Goal: Task Accomplishment & Management: Use online tool/utility

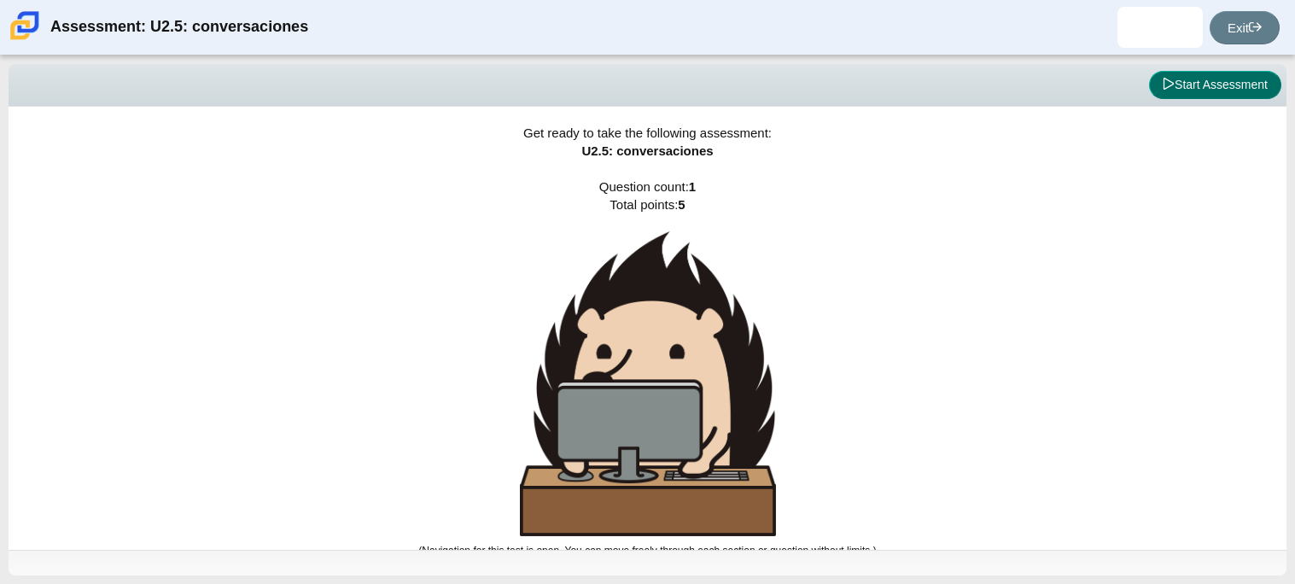
click at [1234, 73] on button "Start Assessment" at bounding box center [1215, 85] width 132 height 29
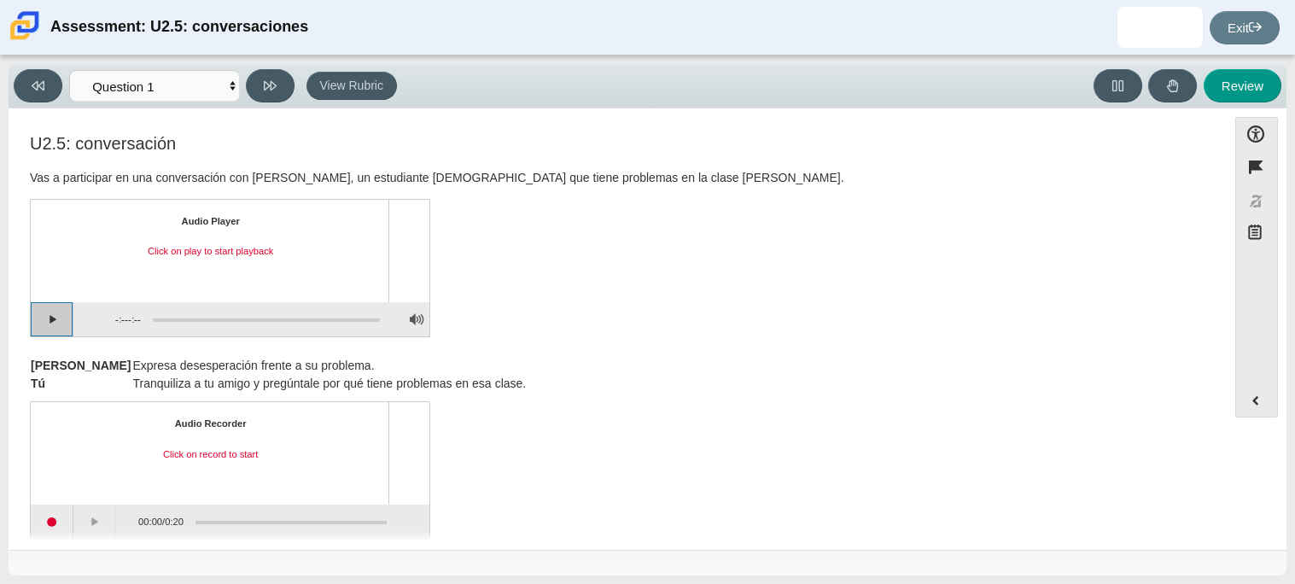
click at [44, 319] on button "Play" at bounding box center [52, 319] width 43 height 34
click at [39, 336] on button "Pause playback" at bounding box center [52, 319] width 43 height 34
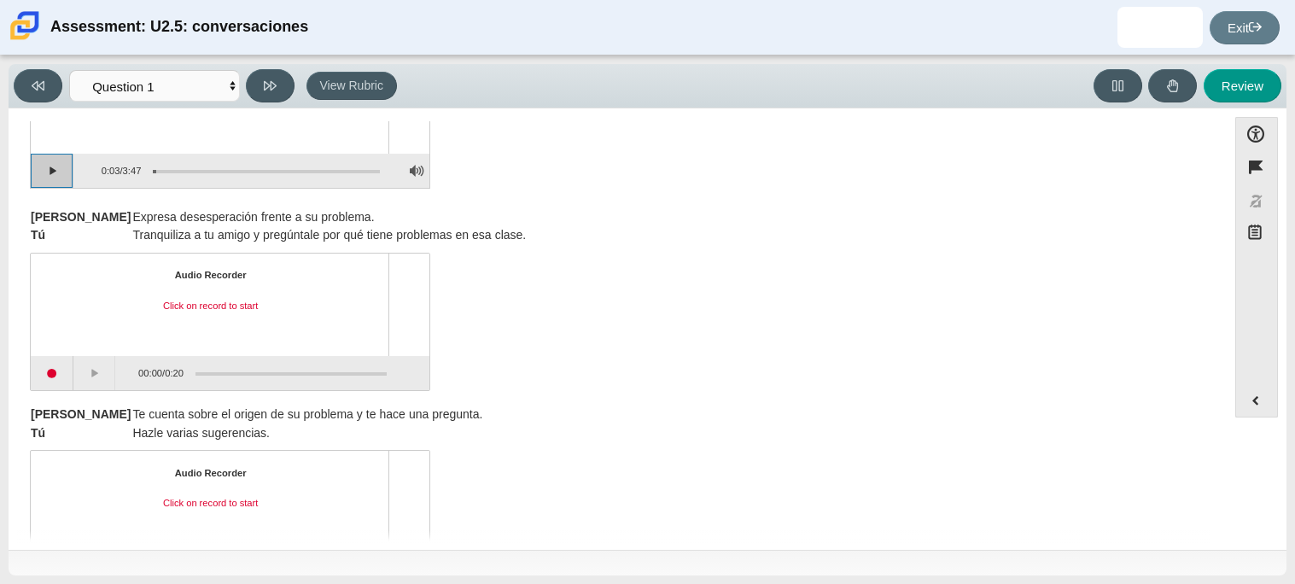
scroll to position [150, 0]
click at [44, 366] on button "Start recording" at bounding box center [52, 371] width 43 height 34
click at [77, 371] on button "Pause" at bounding box center [94, 371] width 43 height 34
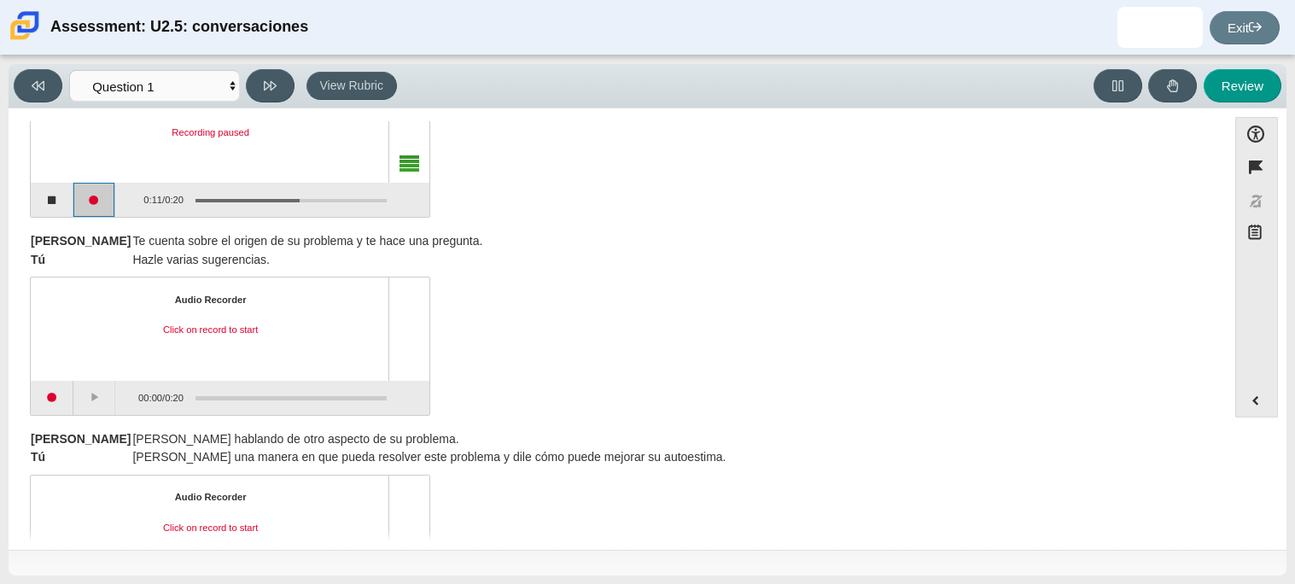
scroll to position [345, 0]
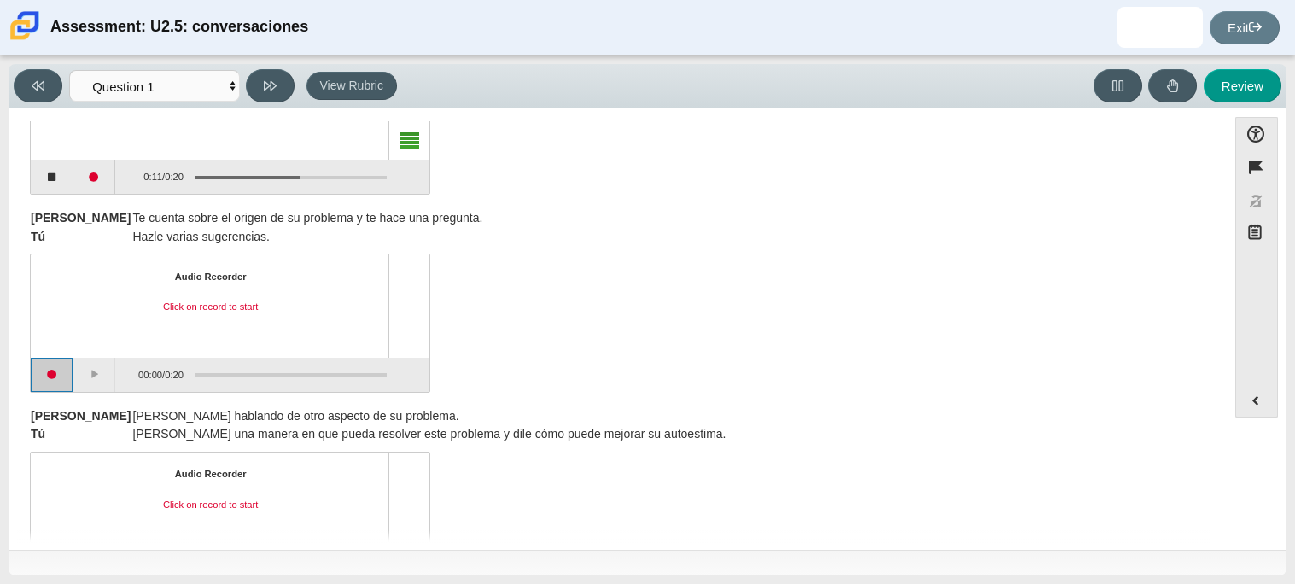
click at [51, 373] on button "Start recording" at bounding box center [52, 375] width 43 height 34
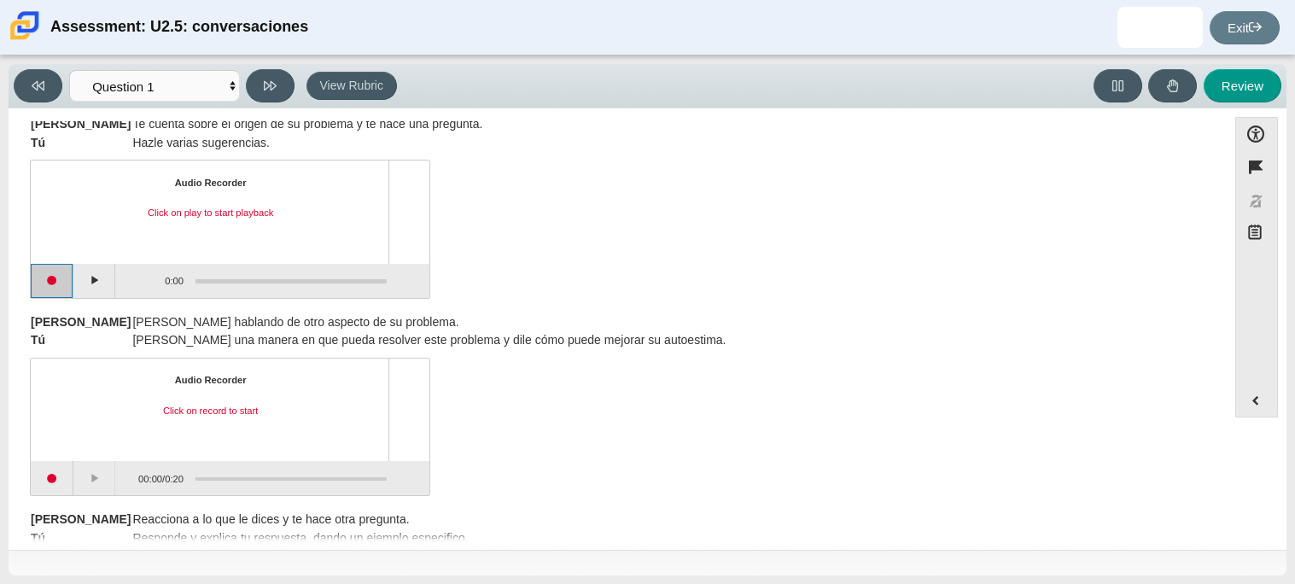
scroll to position [443, 0]
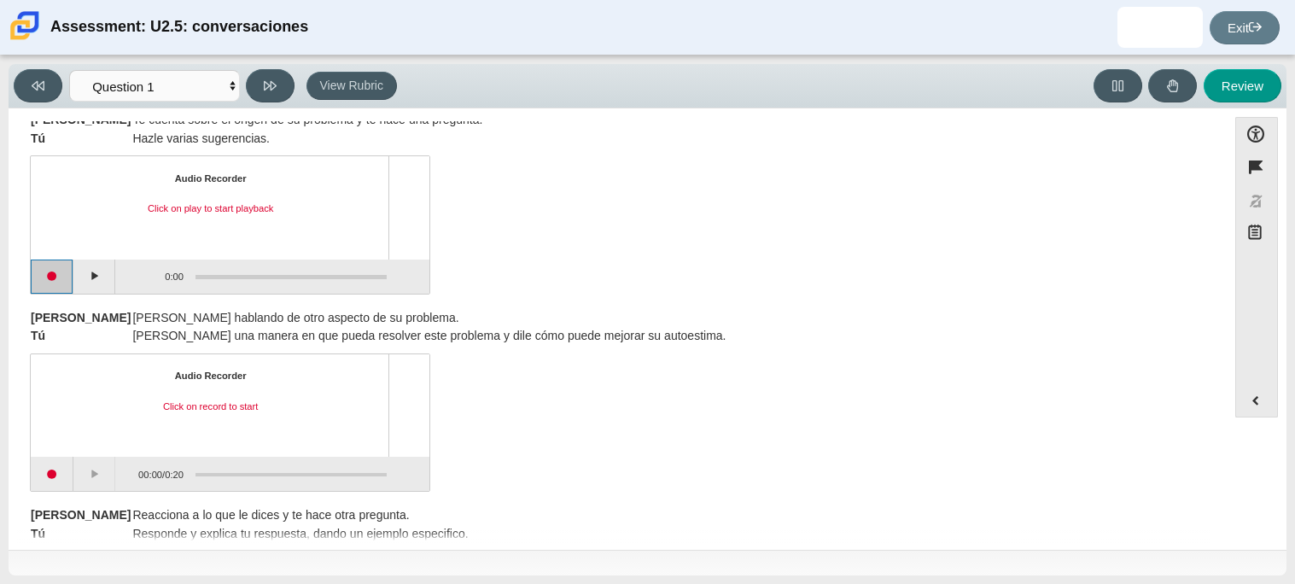
click at [51, 287] on button "Start recording" at bounding box center [52, 277] width 43 height 34
click at [52, 280] on button "Stop recording" at bounding box center [52, 277] width 43 height 34
click at [50, 484] on button "Start recording" at bounding box center [52, 474] width 43 height 34
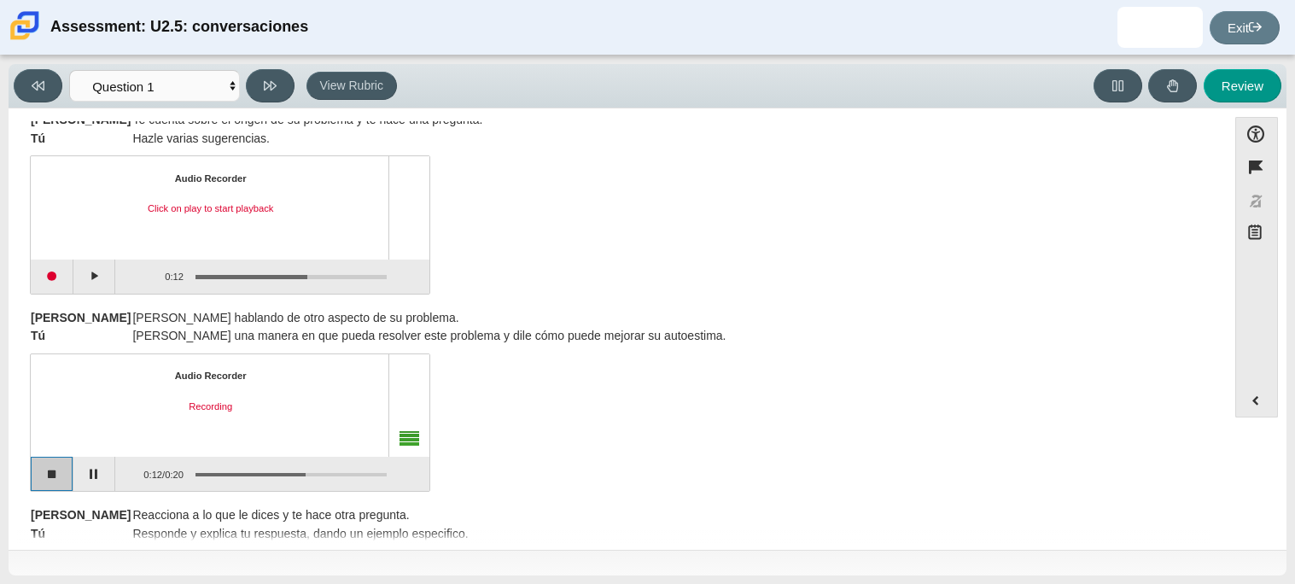
click at [53, 472] on button "Stop recording" at bounding box center [52, 474] width 43 height 34
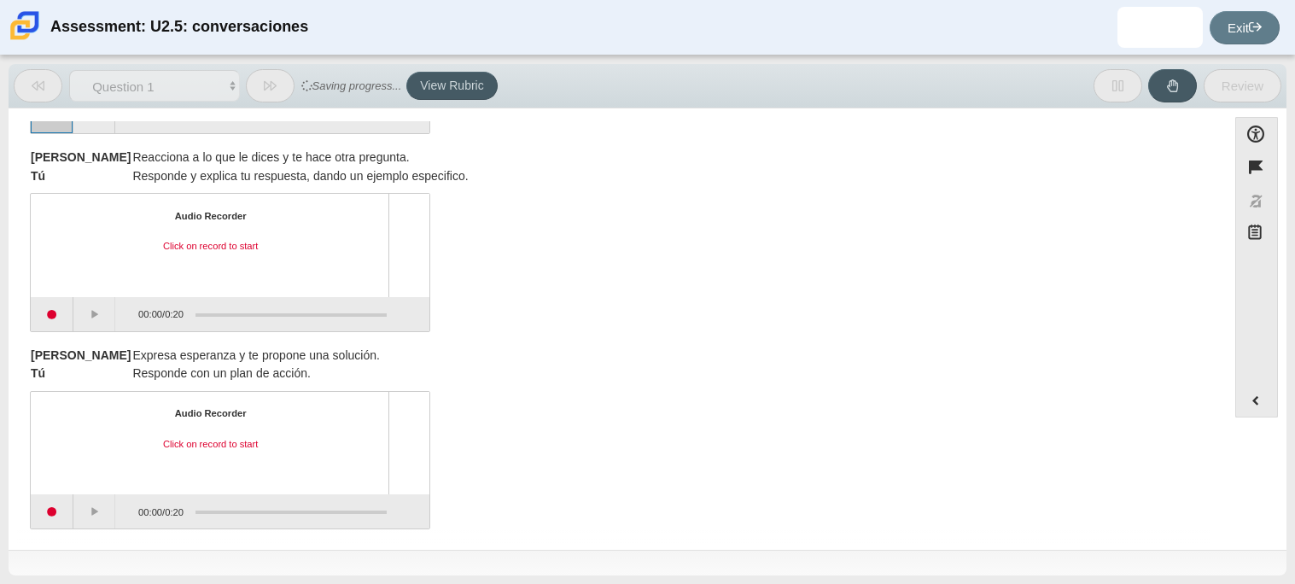
scroll to position [810, 0]
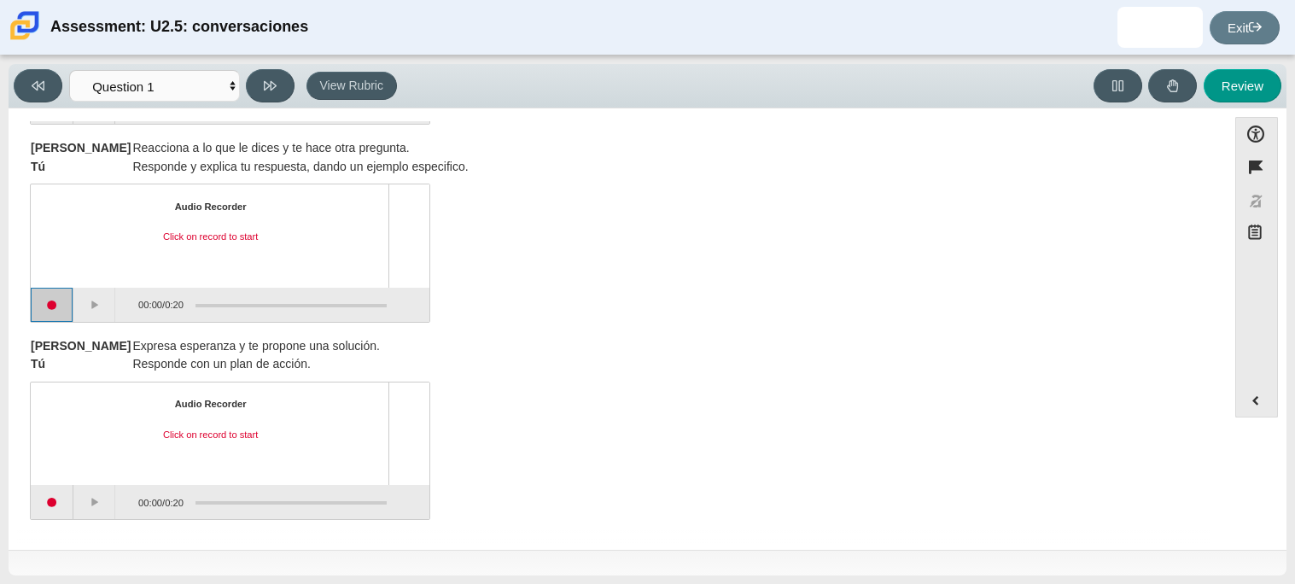
click at [54, 307] on button "Start recording" at bounding box center [52, 305] width 43 height 34
click at [55, 307] on button "Stop recording" at bounding box center [52, 305] width 43 height 34
click at [48, 501] on button "Start recording" at bounding box center [52, 502] width 43 height 34
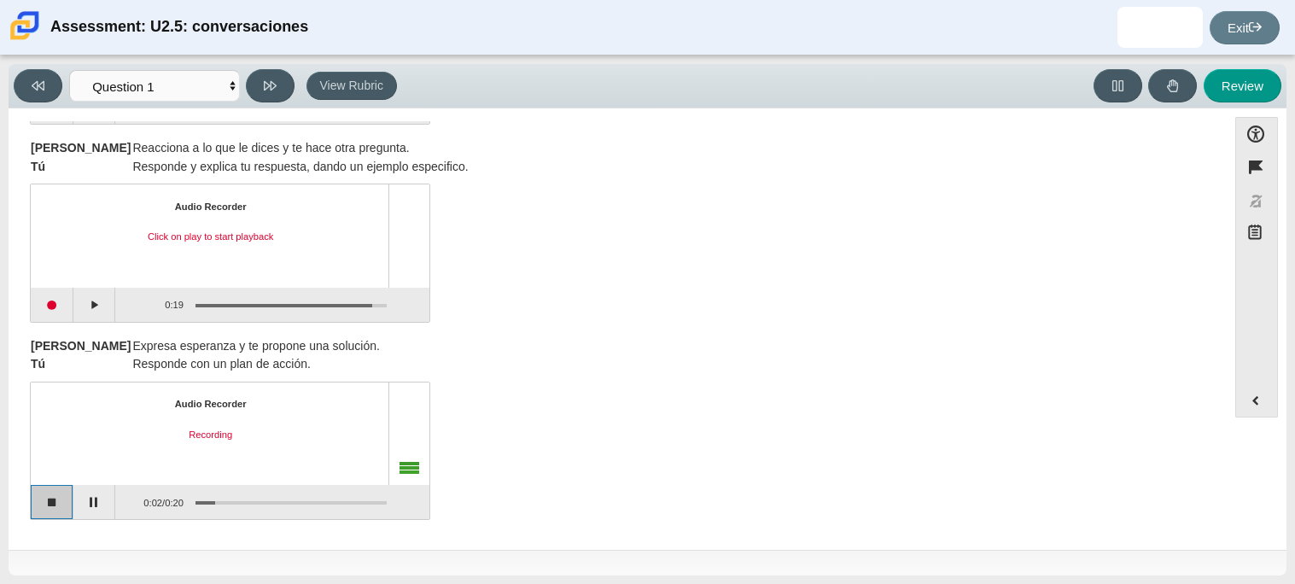
click at [61, 496] on button "Stop recording" at bounding box center [52, 502] width 43 height 34
click at [58, 499] on button "Start recording" at bounding box center [52, 502] width 43 height 34
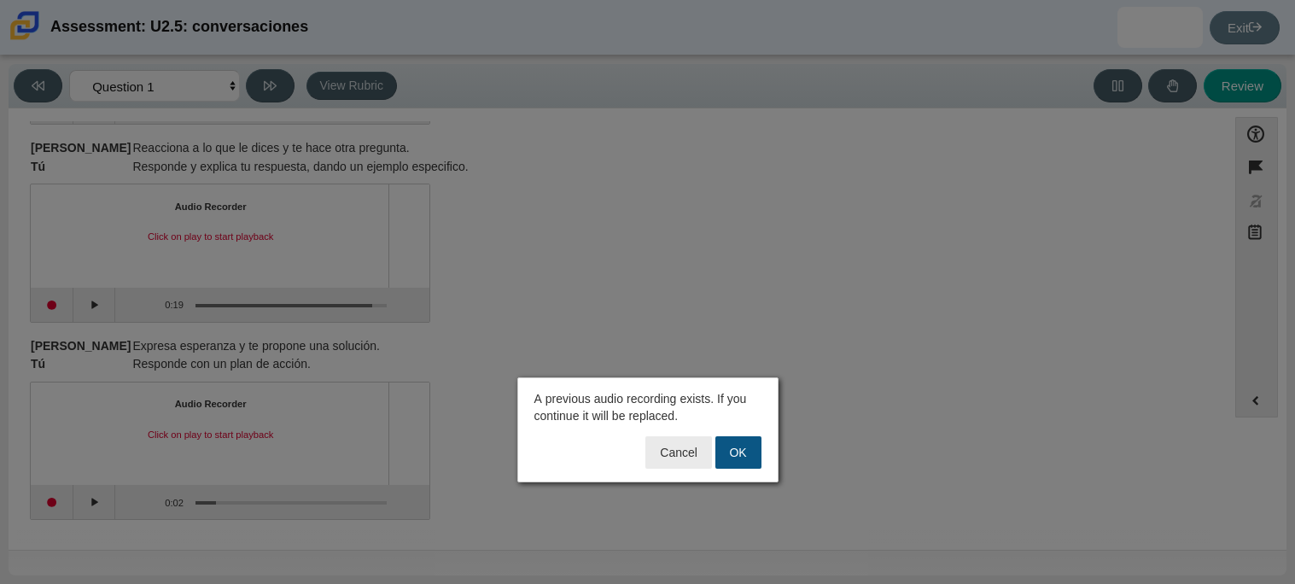
click at [723, 449] on button "OK" at bounding box center [739, 452] width 46 height 32
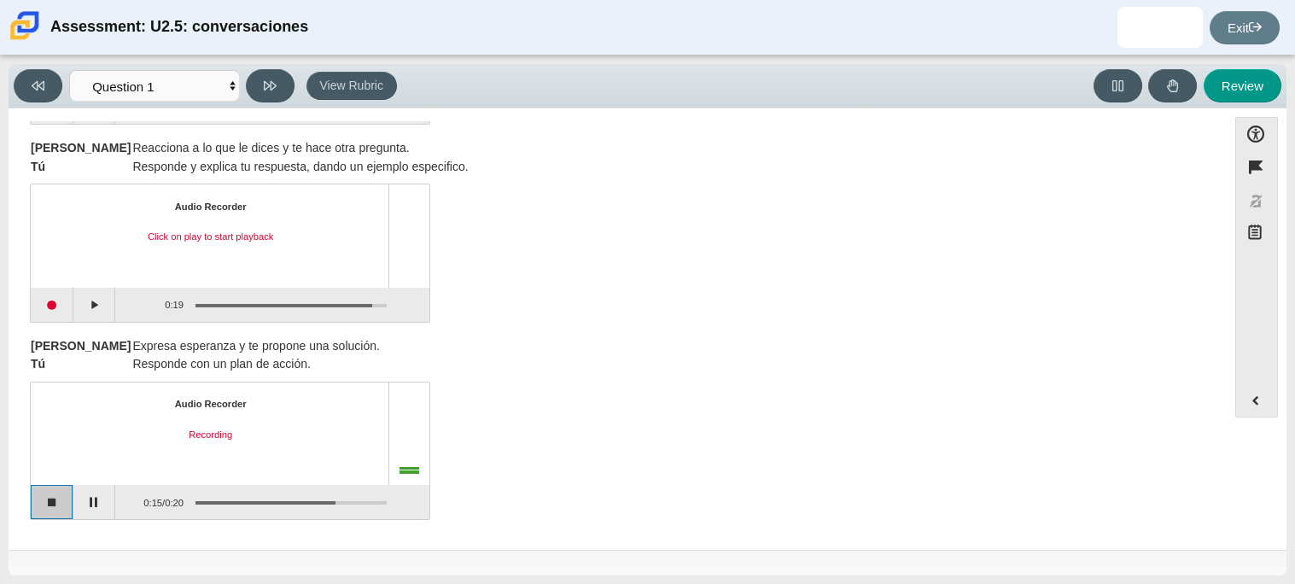
click at [51, 507] on button "Stop recording" at bounding box center [52, 502] width 43 height 34
click at [61, 500] on button "Start recording" at bounding box center [52, 502] width 43 height 34
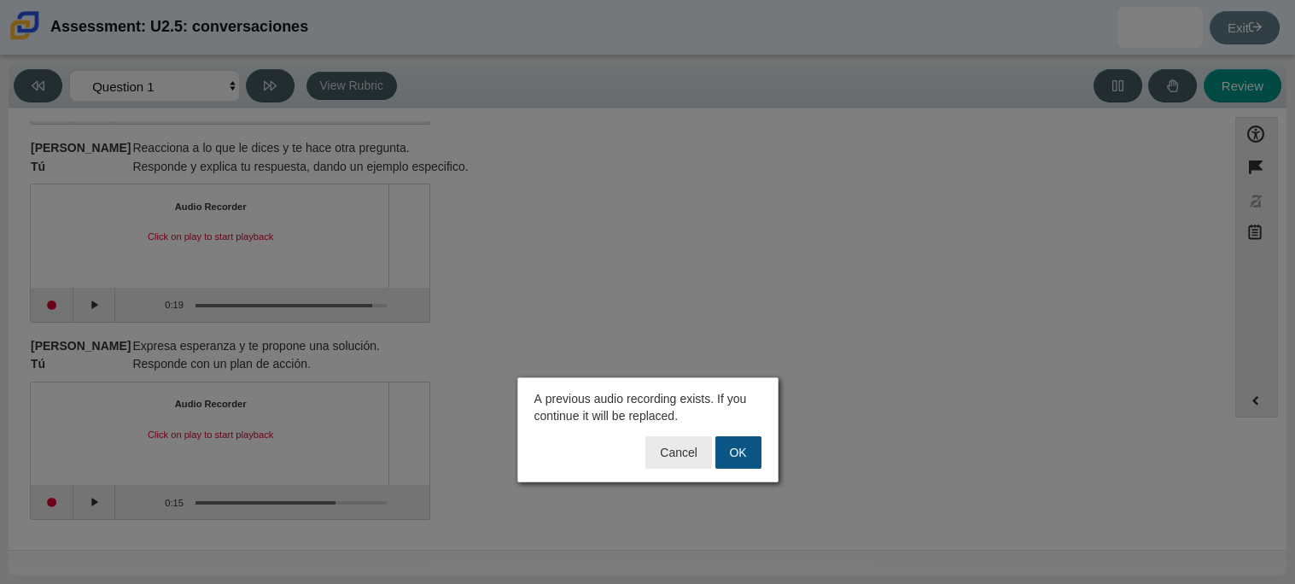
click at [736, 451] on button "OK" at bounding box center [739, 452] width 46 height 32
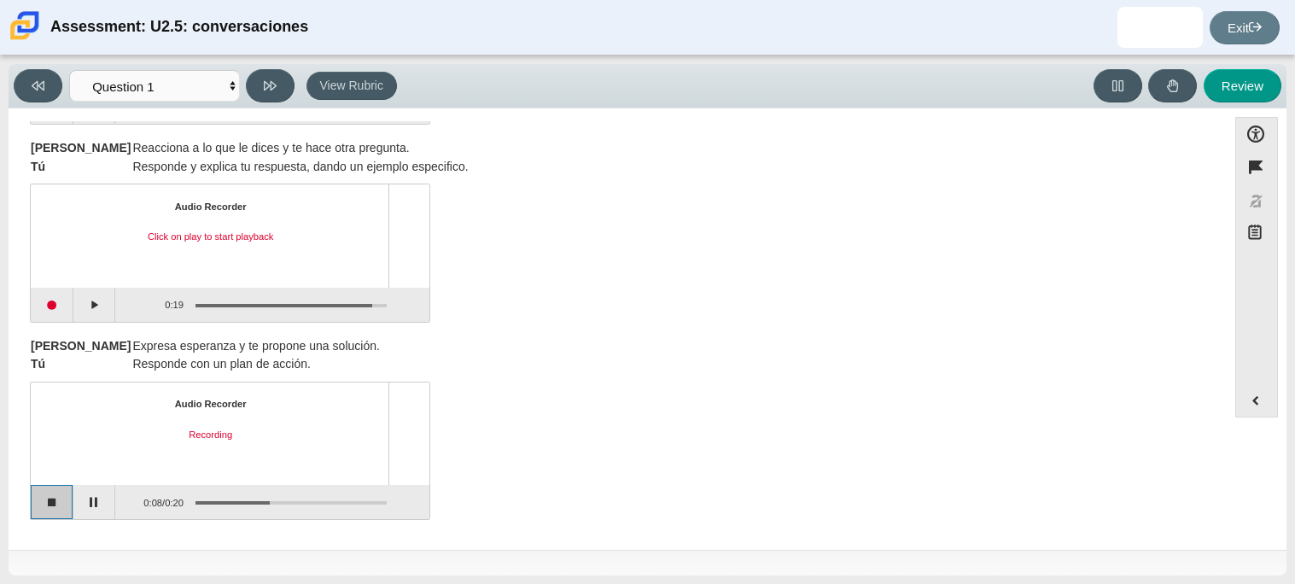
click at [55, 500] on button "Stop recording" at bounding box center [52, 502] width 43 height 34
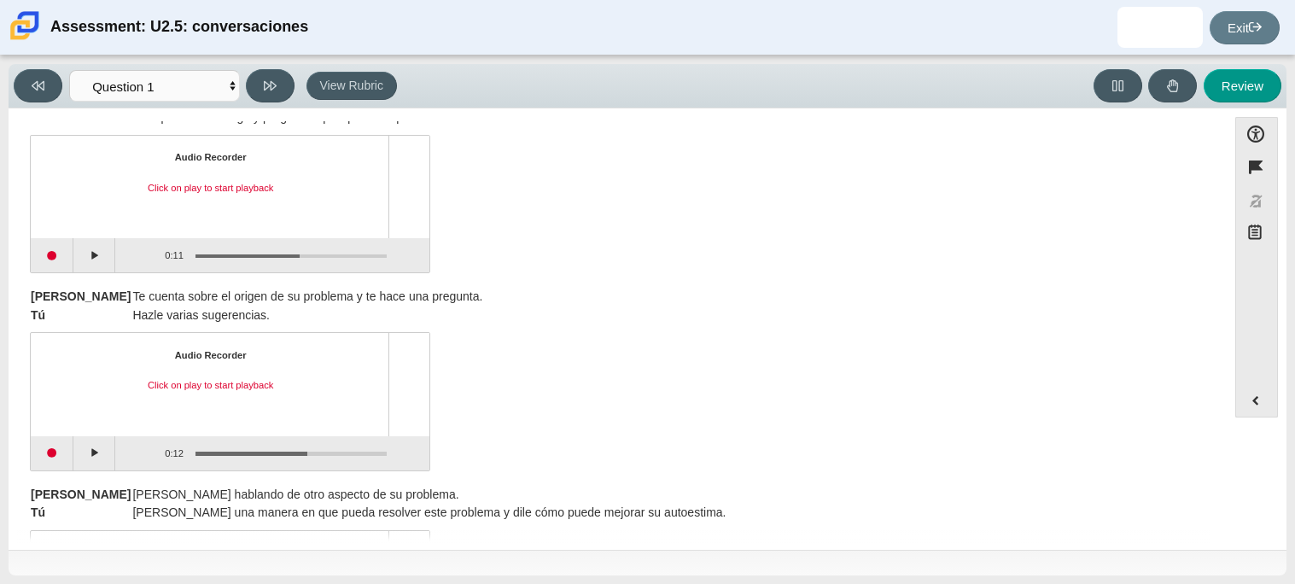
scroll to position [0, 0]
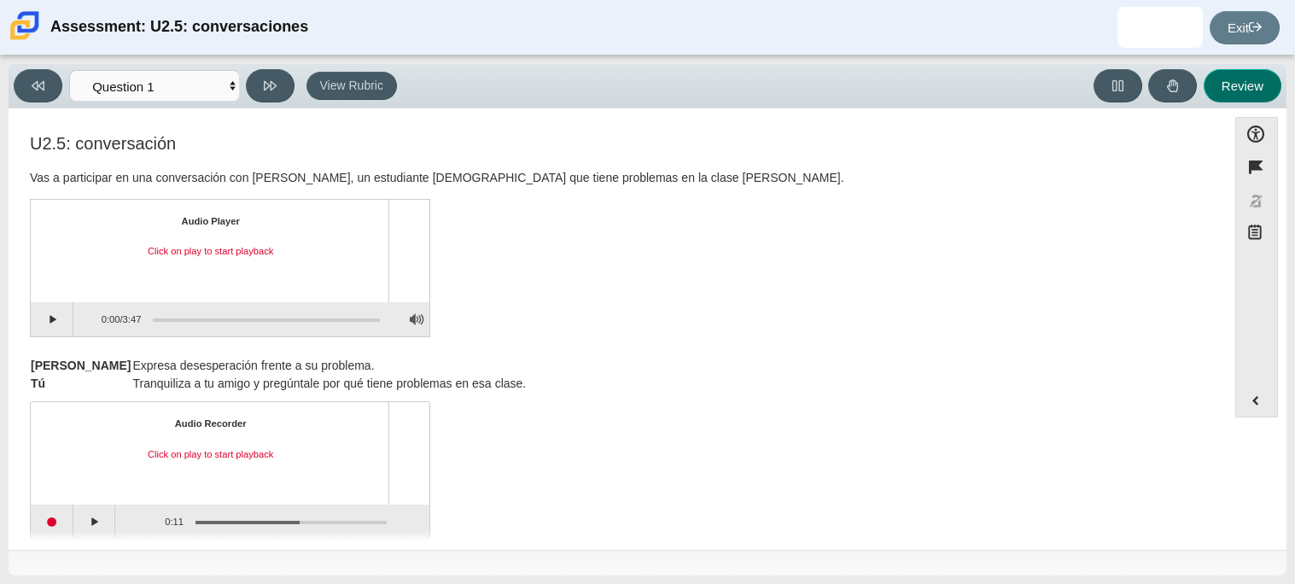
click at [1258, 84] on button "Review" at bounding box center [1243, 85] width 78 height 33
select select "review"
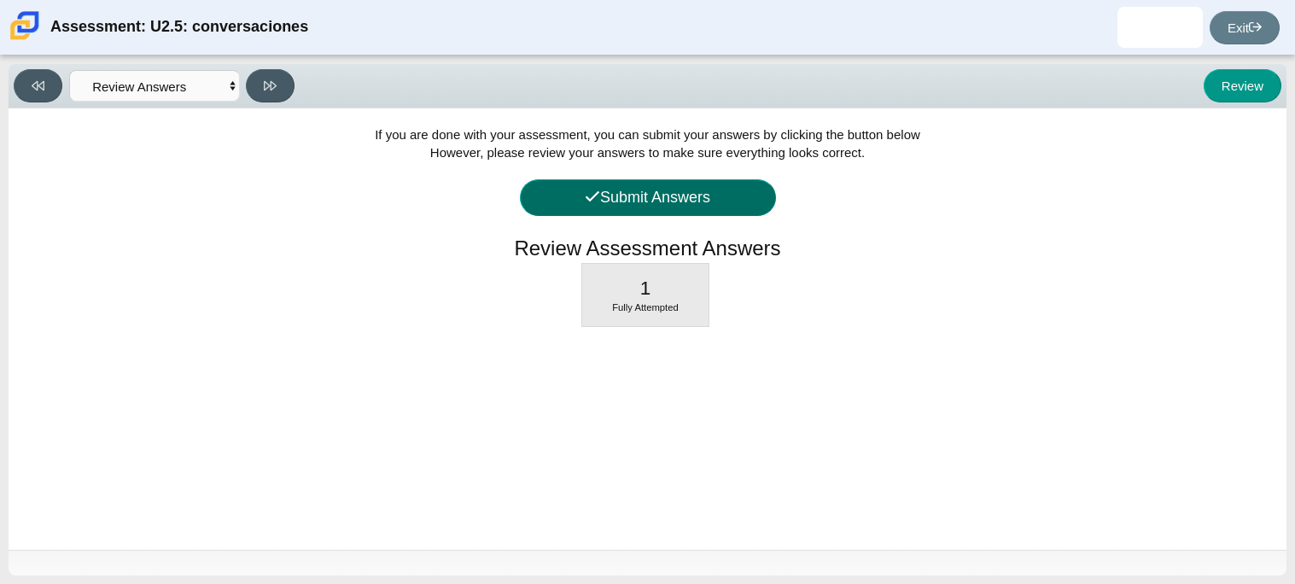
click at [737, 190] on button "Submit Answers" at bounding box center [648, 197] width 256 height 37
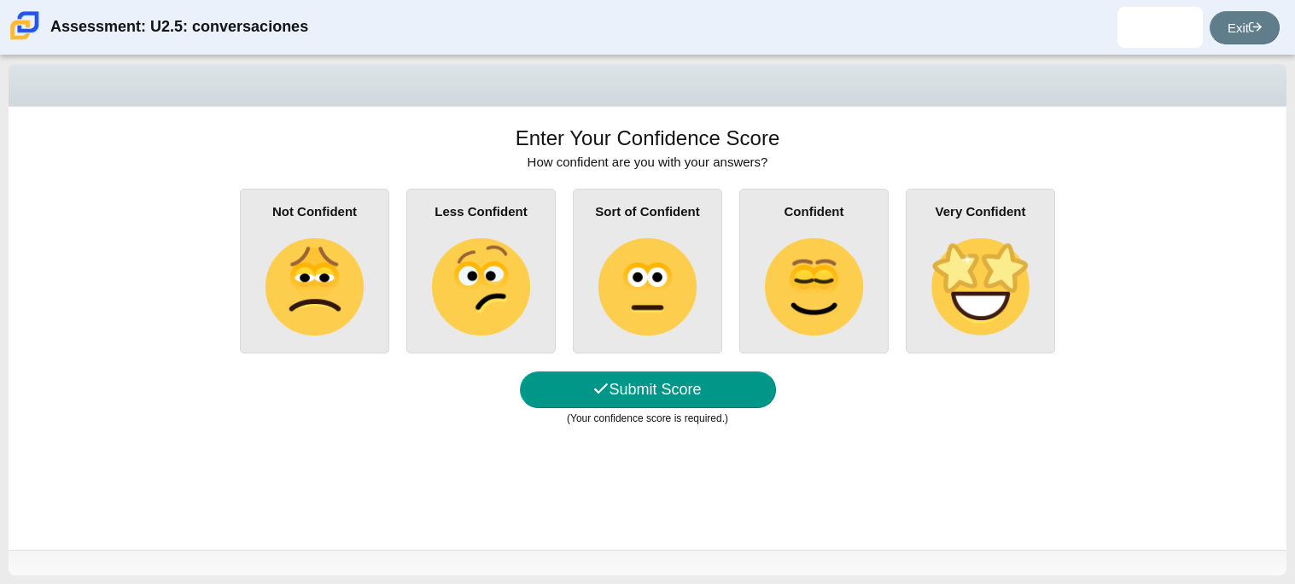
click at [669, 291] on img at bounding box center [647, 286] width 97 height 97
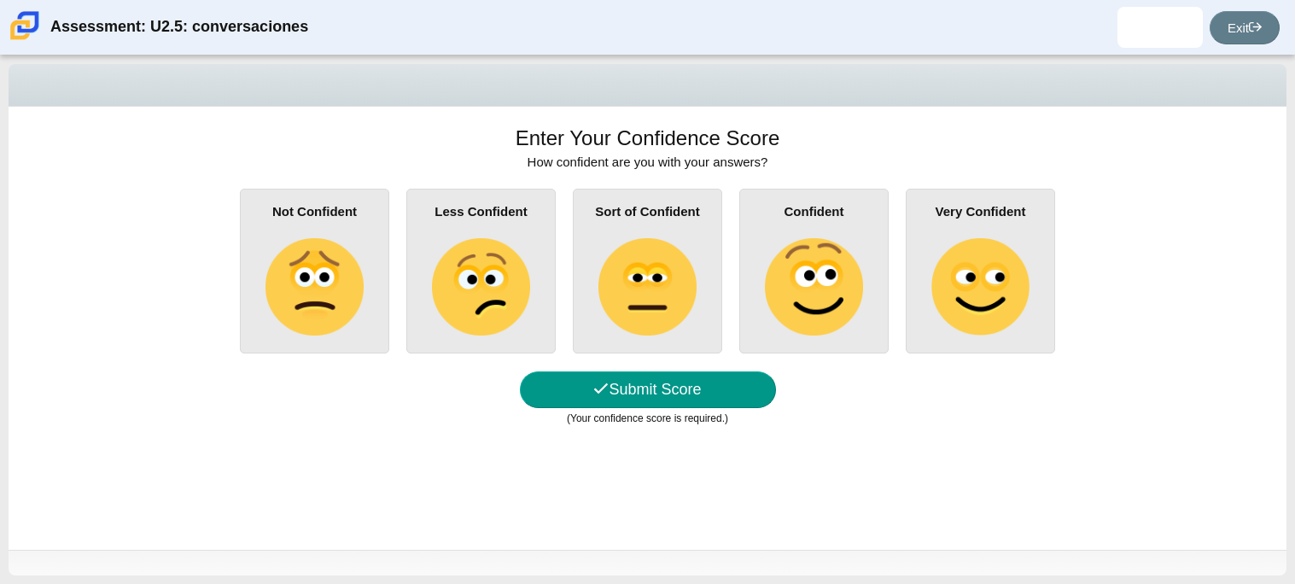
click at [0, 0] on input "Sort of Confident" at bounding box center [0, 0] width 0 height 0
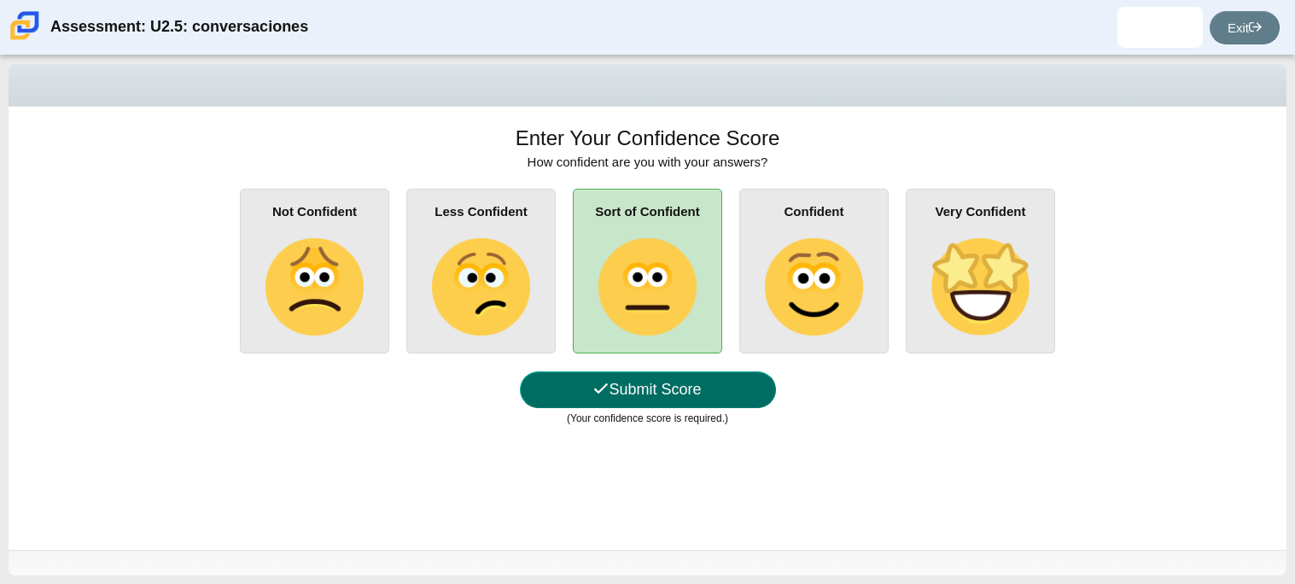
click at [654, 395] on button "Submit Score" at bounding box center [648, 389] width 256 height 37
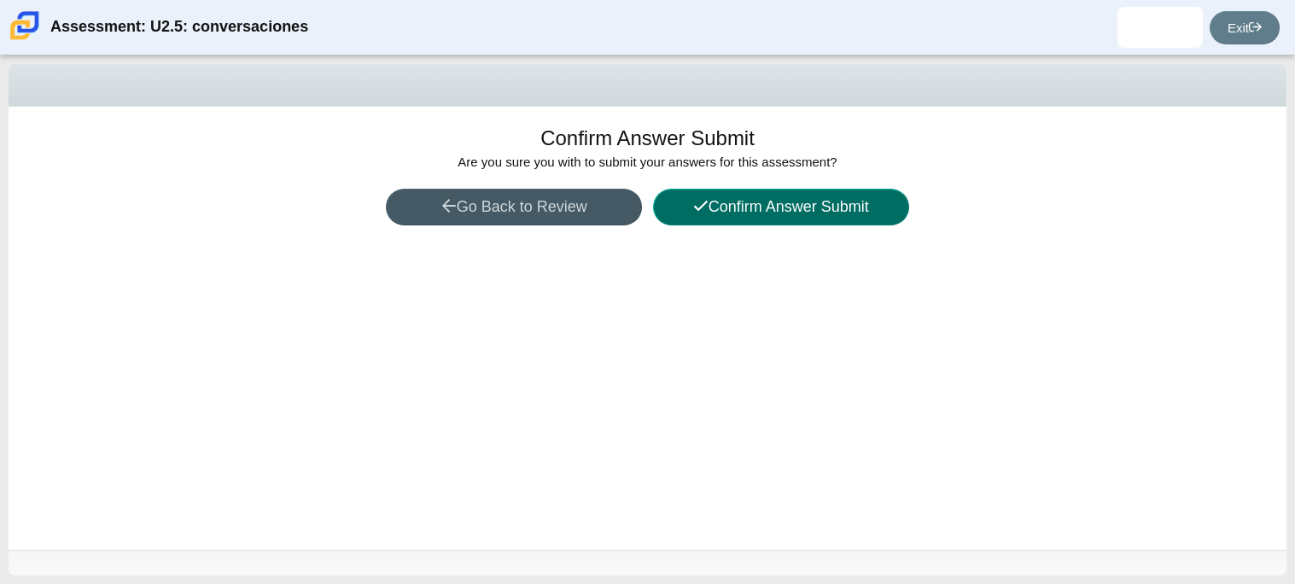
click at [743, 198] on button "Confirm Answer Submit" at bounding box center [781, 207] width 256 height 37
